Goal: Task Accomplishment & Management: Use online tool/utility

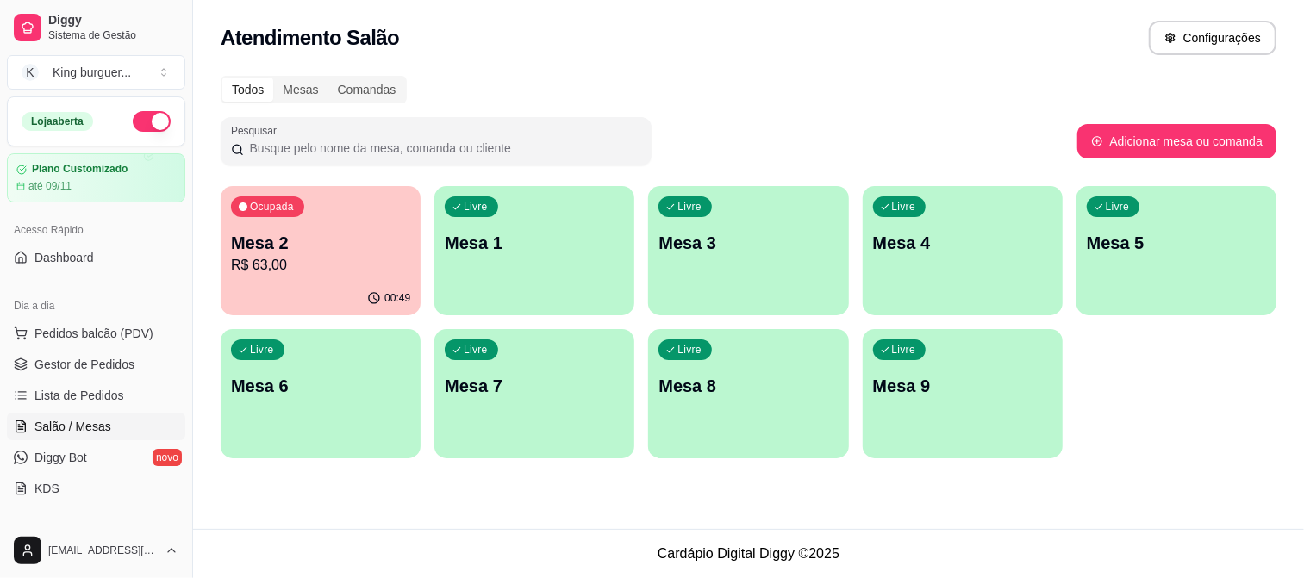
click at [273, 259] on p "R$ 63,00" at bounding box center [320, 265] width 179 height 21
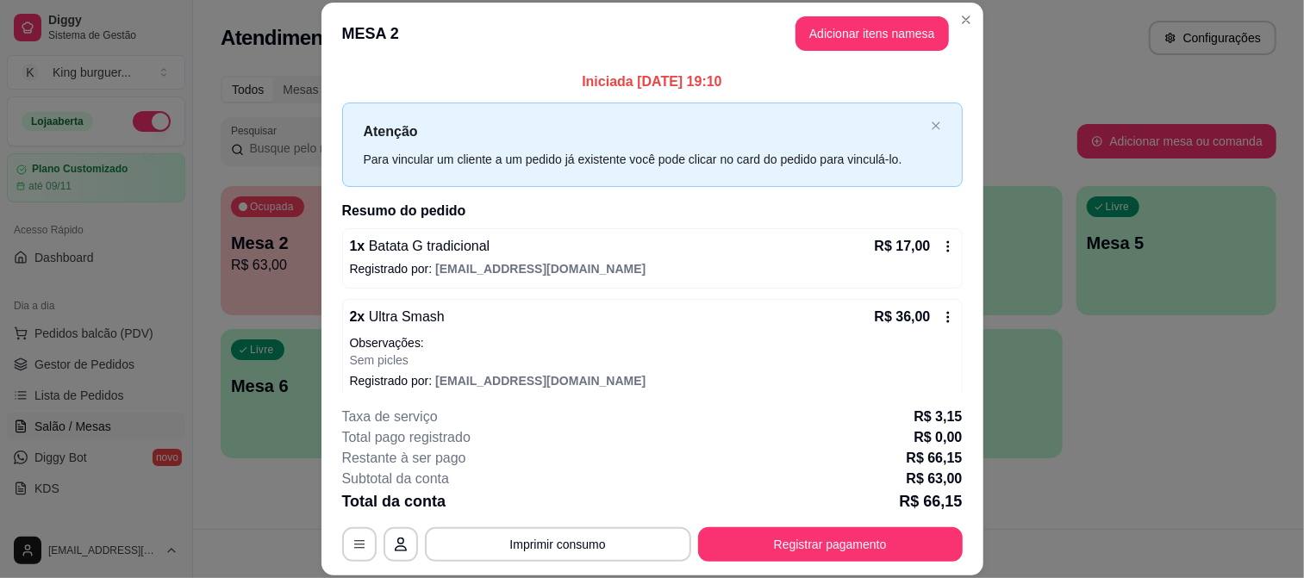
scroll to position [86, 0]
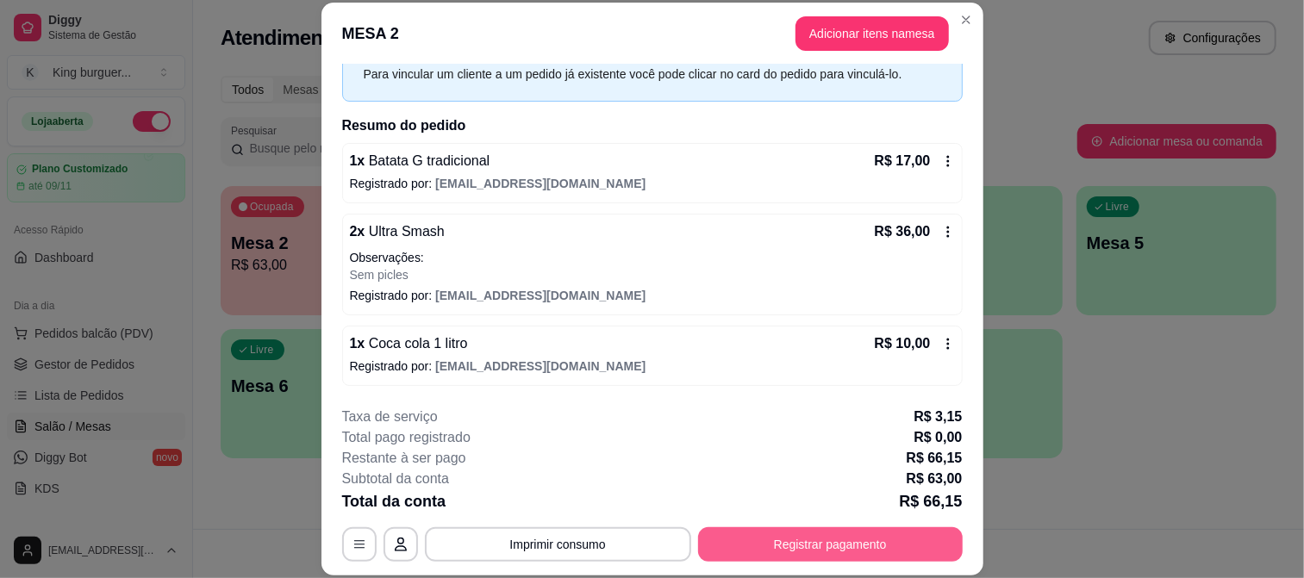
click at [744, 547] on button "Registrar pagamento" at bounding box center [830, 544] width 265 height 34
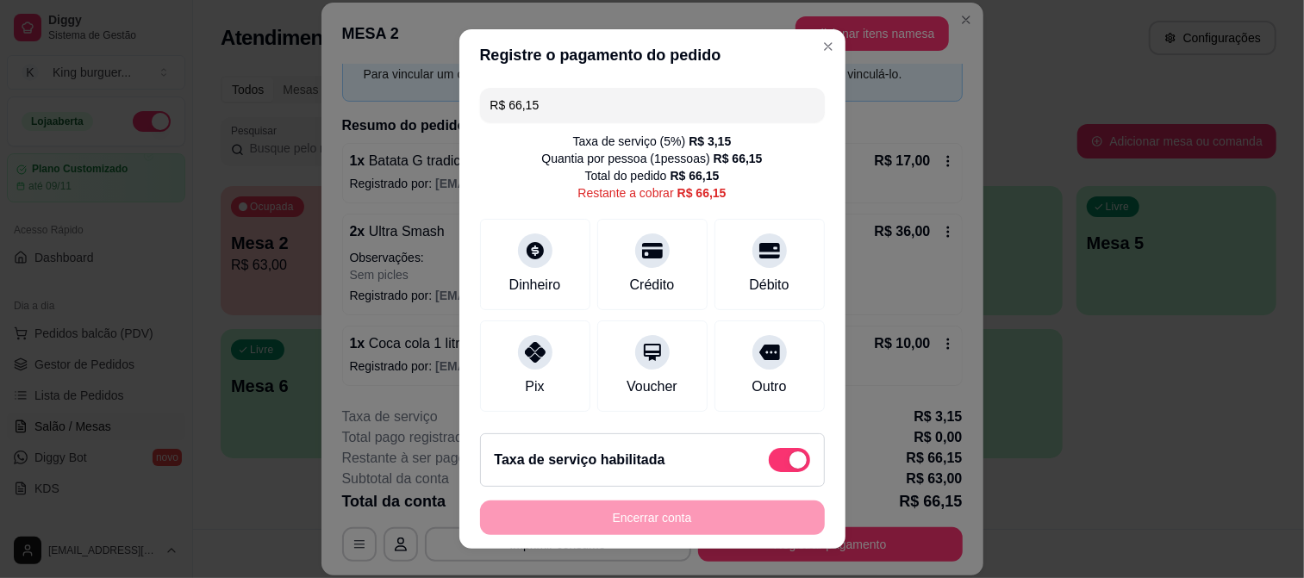
click at [769, 458] on span at bounding box center [789, 460] width 41 height 24
click at [768, 464] on input "checkbox" at bounding box center [773, 469] width 11 height 11
checkbox input "true"
type input "R$ 63,00"
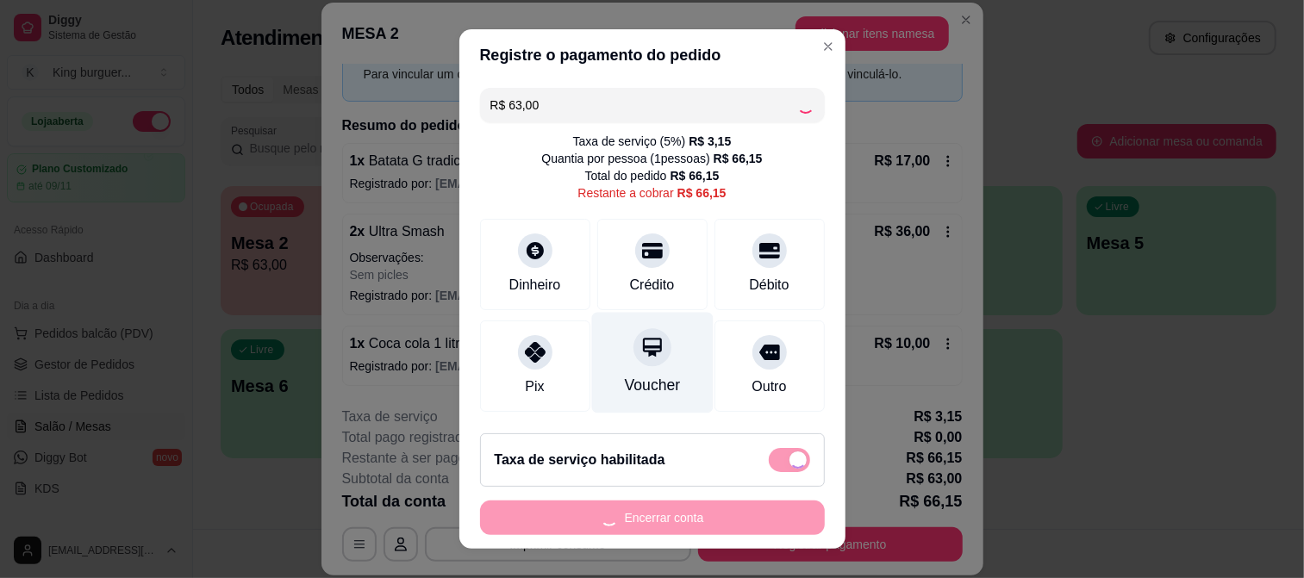
checkbox input "false"
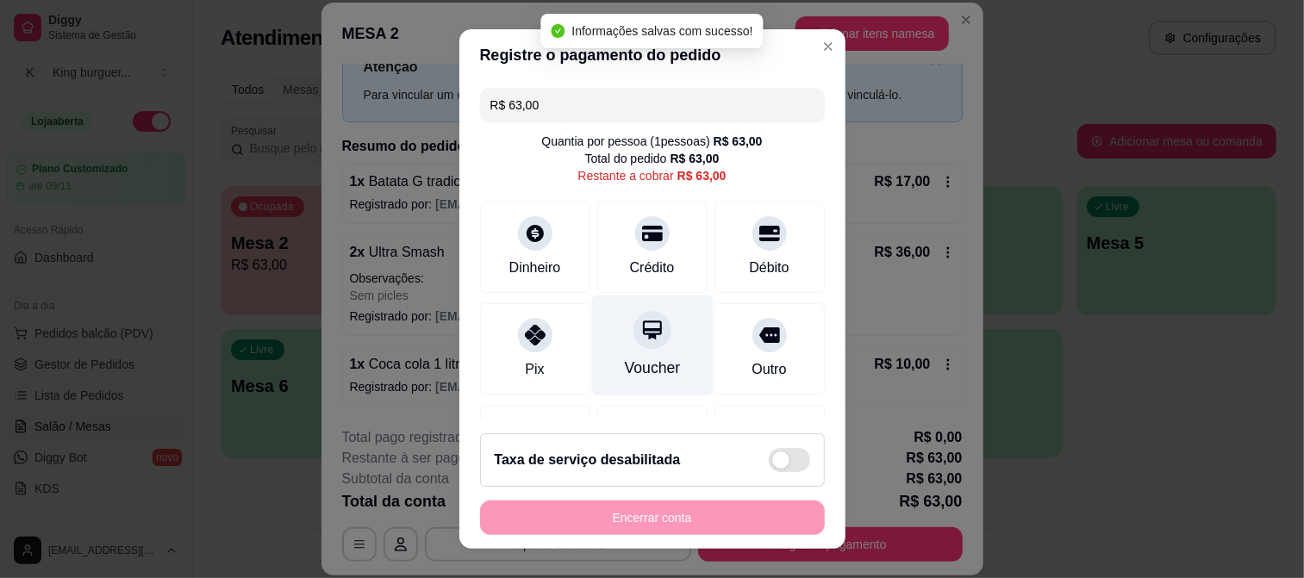
scroll to position [65, 0]
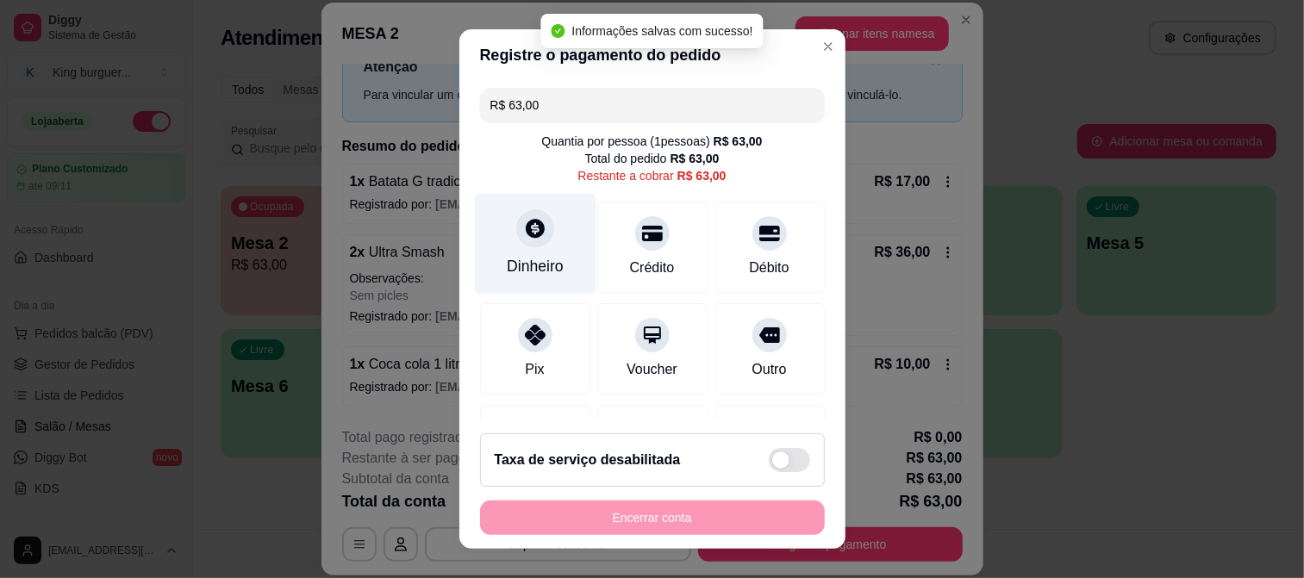
click at [526, 237] on icon at bounding box center [534, 228] width 22 height 22
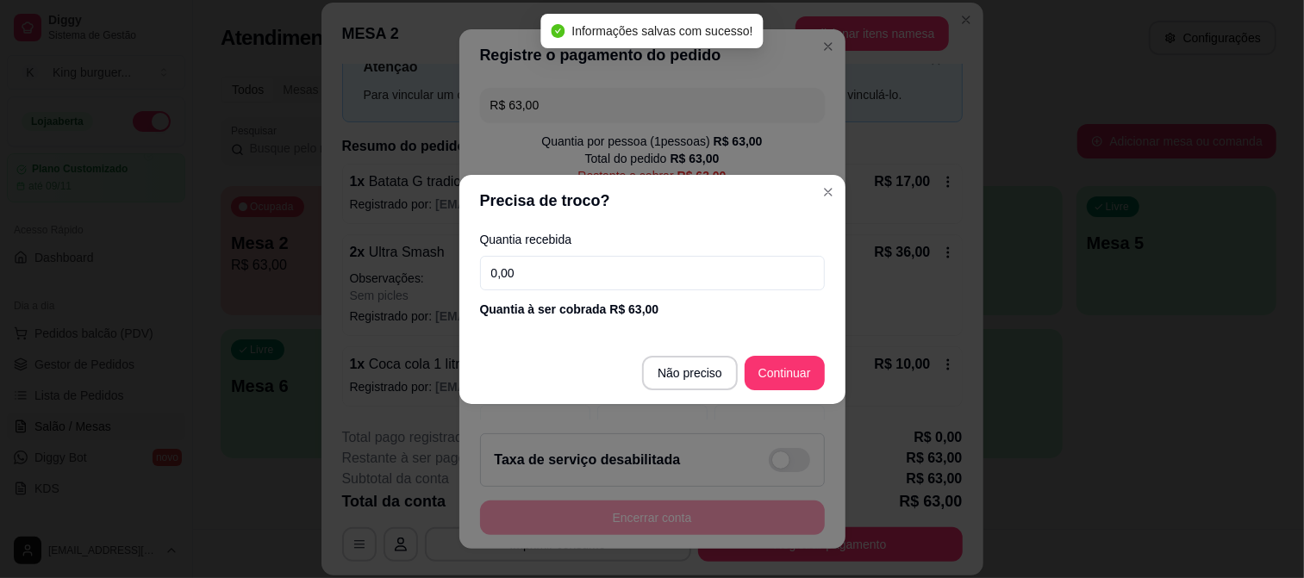
drag, startPoint x: 538, startPoint y: 281, endPoint x: 389, endPoint y: 310, distance: 151.9
click at [330, 280] on div "Precisa de troco? Quantia recebida 0,00 Quantia à ser cobrada R$ 63,00 Não prec…" at bounding box center [652, 289] width 1304 height 578
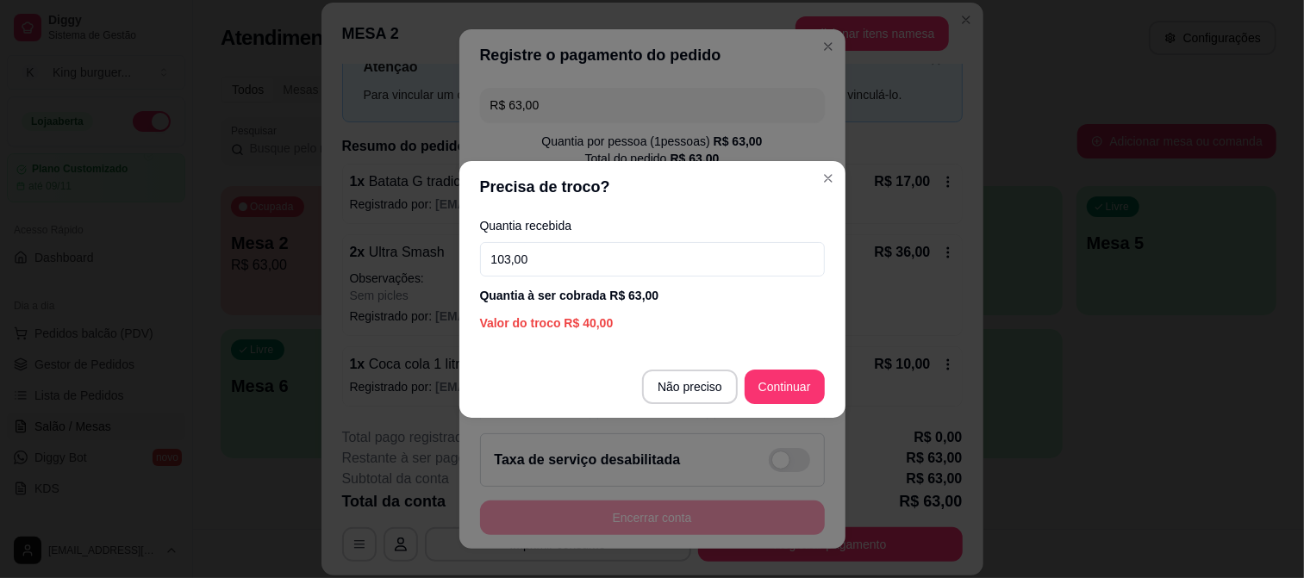
type input "103,00"
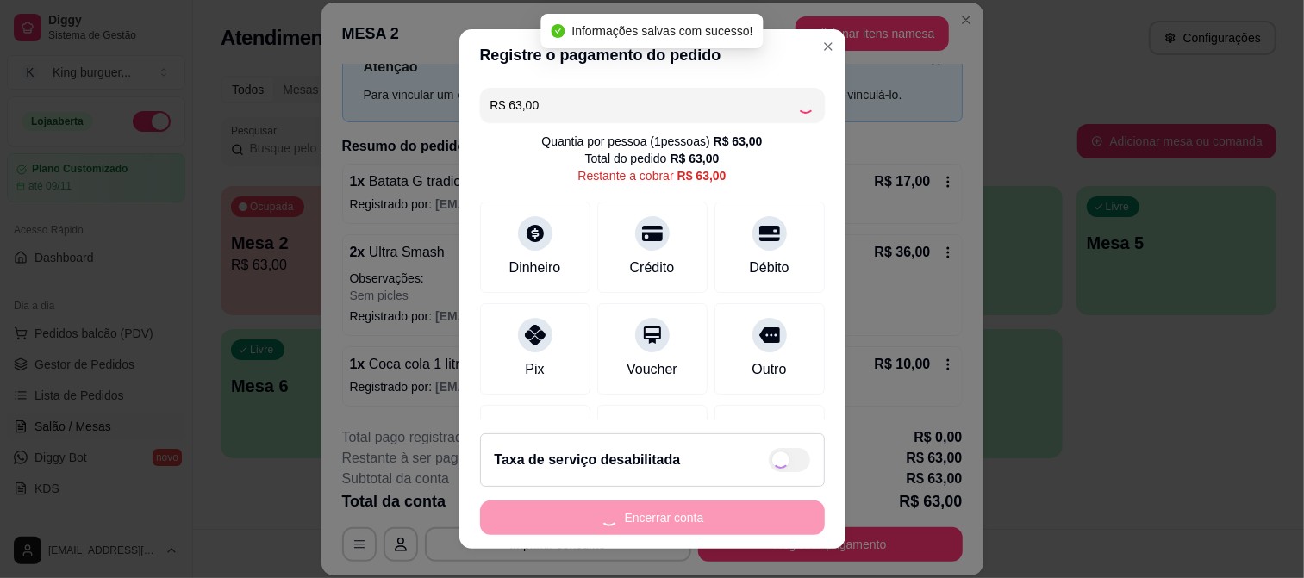
type input "R$ 0,00"
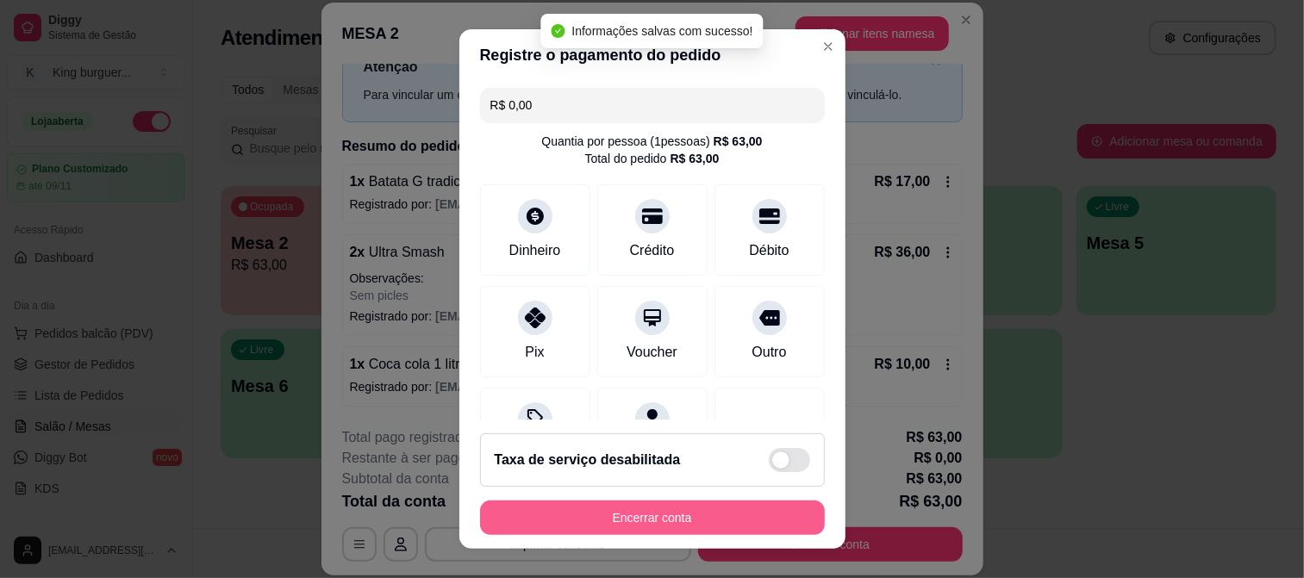
click at [701, 518] on button "Encerrar conta" at bounding box center [652, 518] width 345 height 34
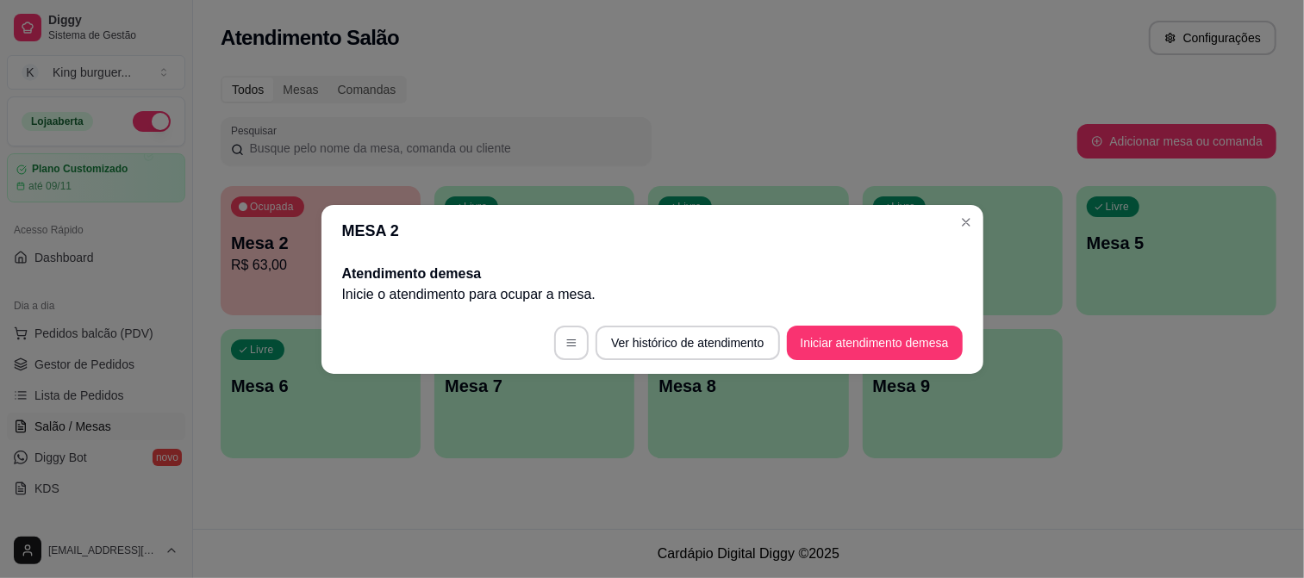
scroll to position [0, 0]
